Goal: Task Accomplishment & Management: Complete application form

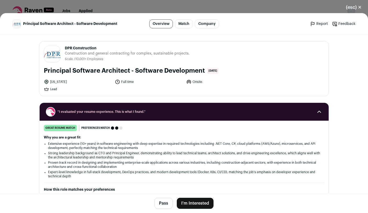
click at [57, 82] on li "[US_STATE]" at bounding box center [78, 81] width 68 height 5
copy li "[US_STATE]"
click at [180, 150] on ul "Extensive experience (10+ years) in software engineering with deep expertise in…" at bounding box center [184, 160] width 272 height 37
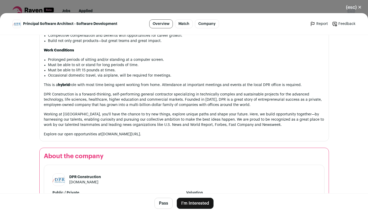
scroll to position [661, 0]
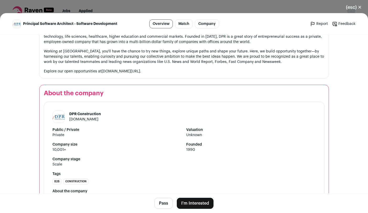
click at [80, 117] on link "[DOMAIN_NAME]" at bounding box center [83, 119] width 29 height 4
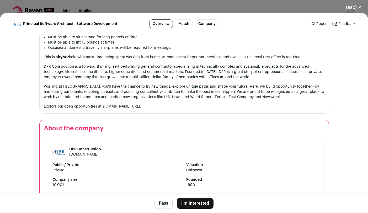
scroll to position [696, 0]
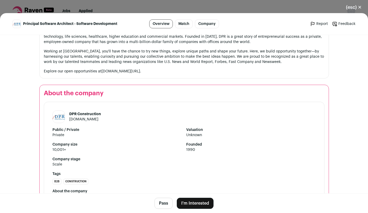
click at [192, 203] on button "I'm Interested" at bounding box center [195, 203] width 37 height 11
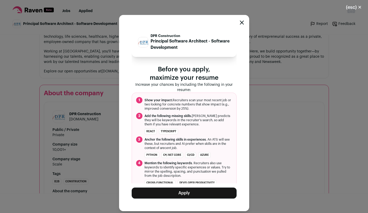
click at [193, 193] on button "Apply" at bounding box center [184, 192] width 105 height 11
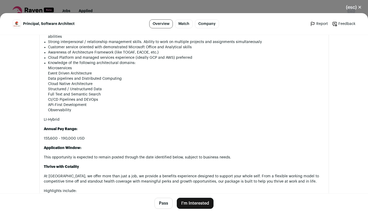
scroll to position [629, 0]
